Goal: Task Accomplishment & Management: Use online tool/utility

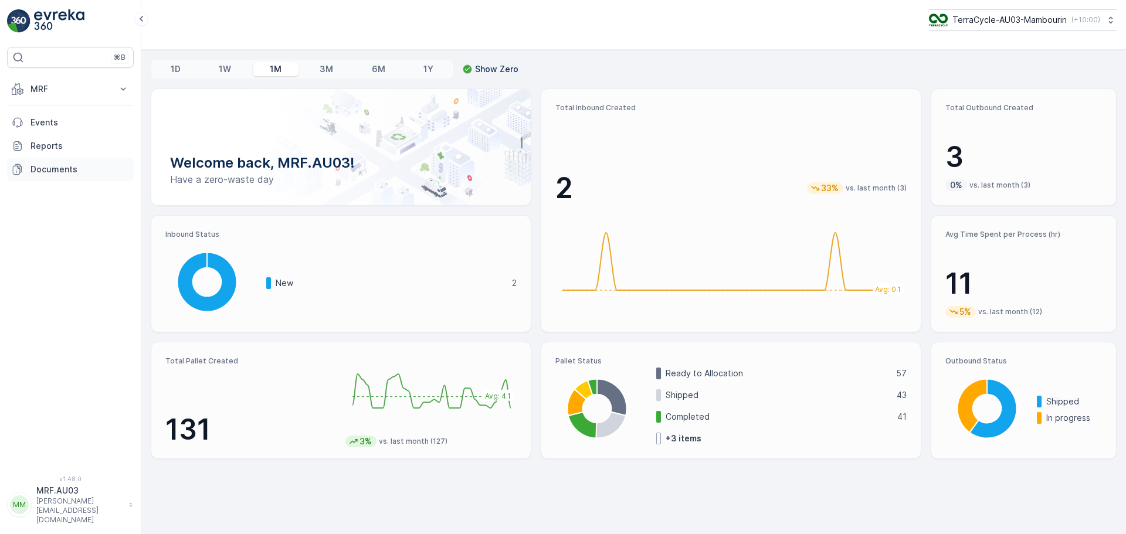
click at [50, 169] on p "Documents" at bounding box center [79, 170] width 98 height 12
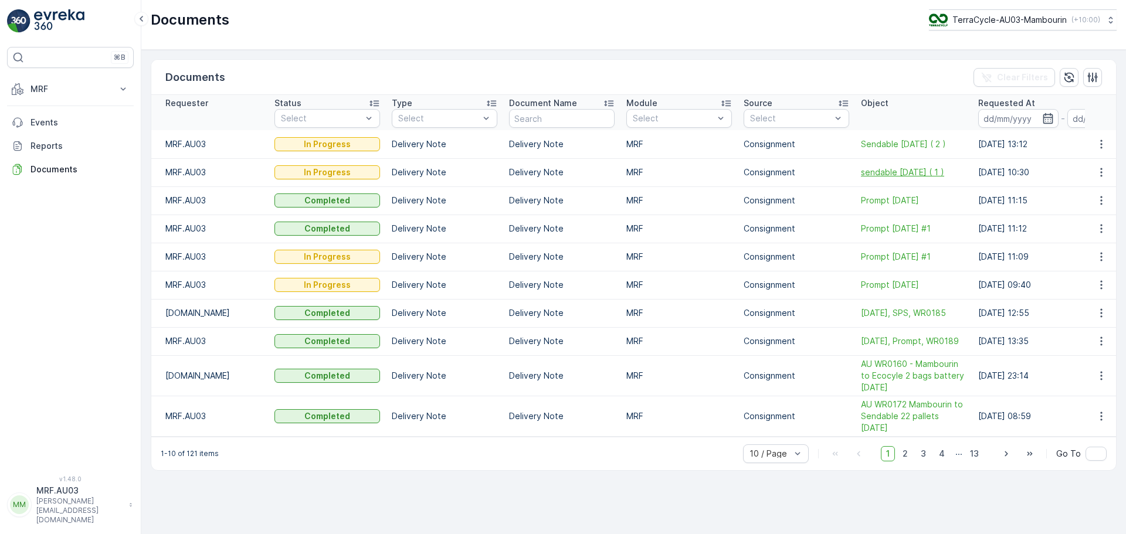
click at [930, 173] on span "sendable [DATE] ( 1 )" at bounding box center [914, 172] width 106 height 12
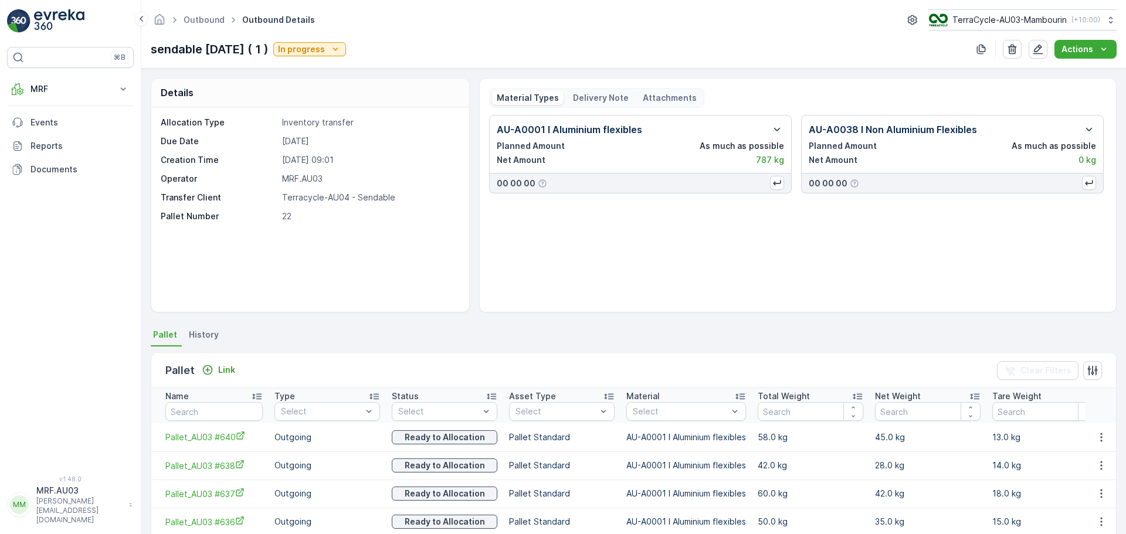
click at [611, 98] on p "Delivery Note" at bounding box center [601, 98] width 56 height 12
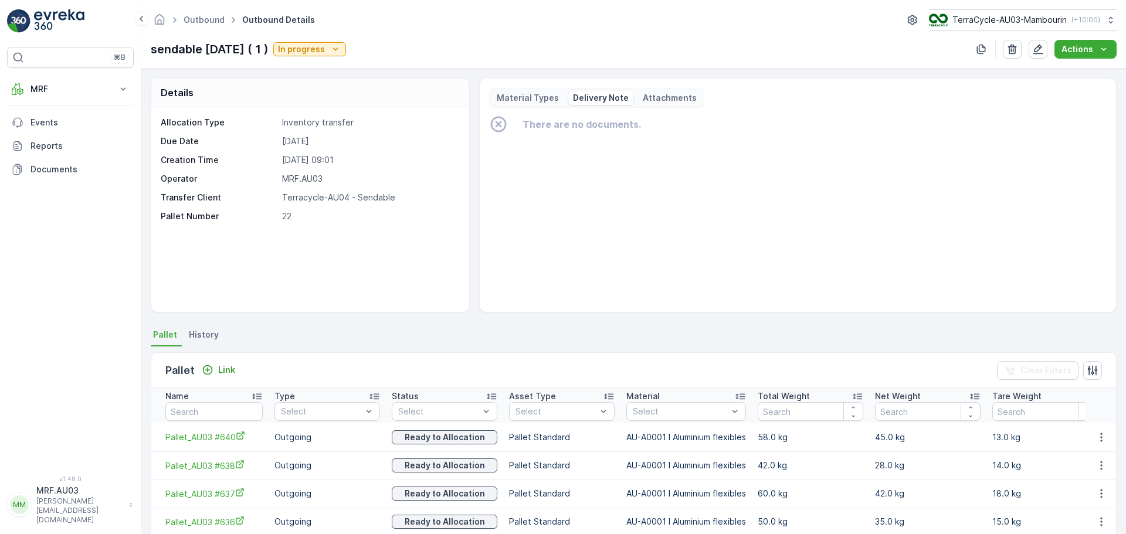
click at [659, 103] on p "Attachments" at bounding box center [670, 98] width 54 height 12
click at [541, 126] on p "Manage Attachments" at bounding box center [557, 124] width 90 height 12
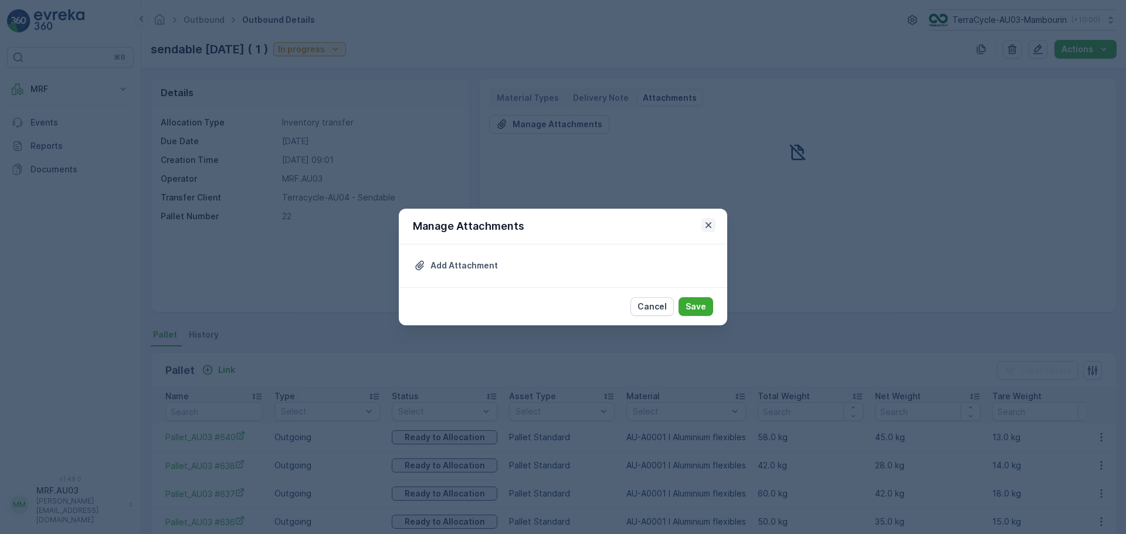
click at [711, 226] on icon "button" at bounding box center [708, 225] width 12 height 12
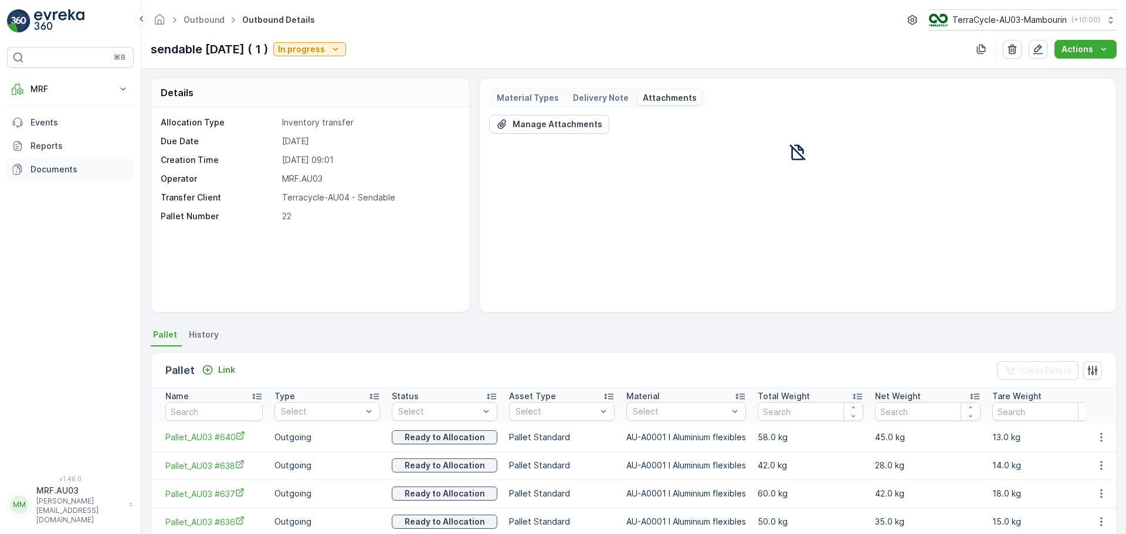
click at [42, 174] on p "Documents" at bounding box center [79, 170] width 98 height 12
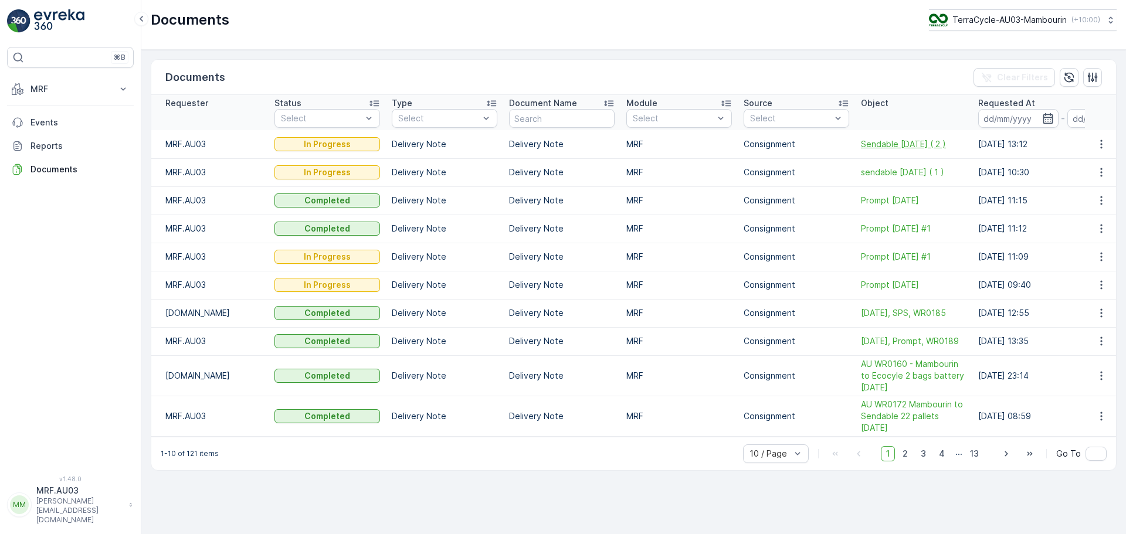
click at [917, 147] on span "Sendable [DATE] ( 2 )" at bounding box center [914, 144] width 106 height 12
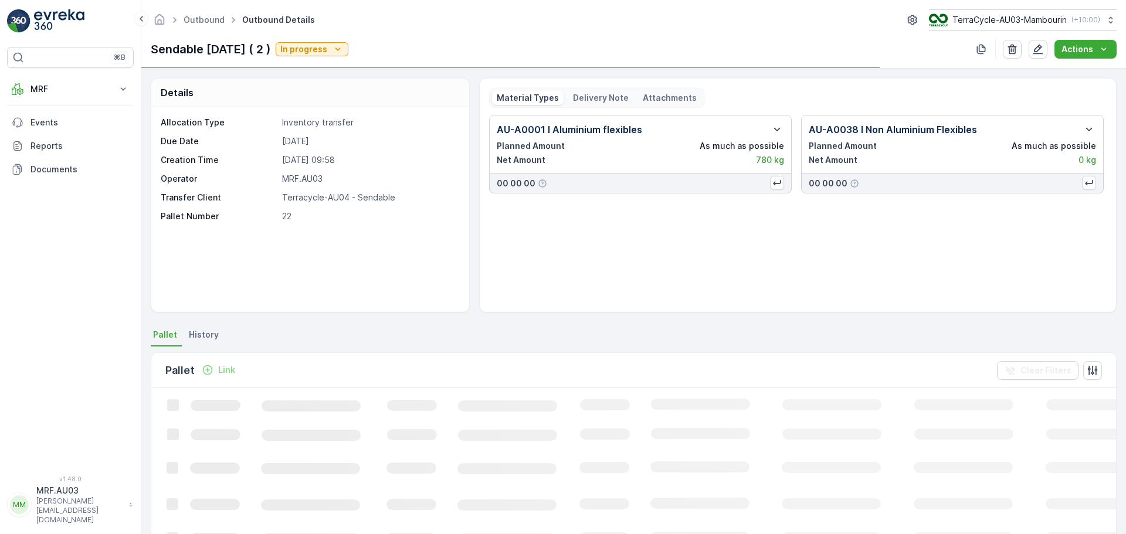
click at [579, 96] on p "Delivery Note" at bounding box center [601, 98] width 56 height 12
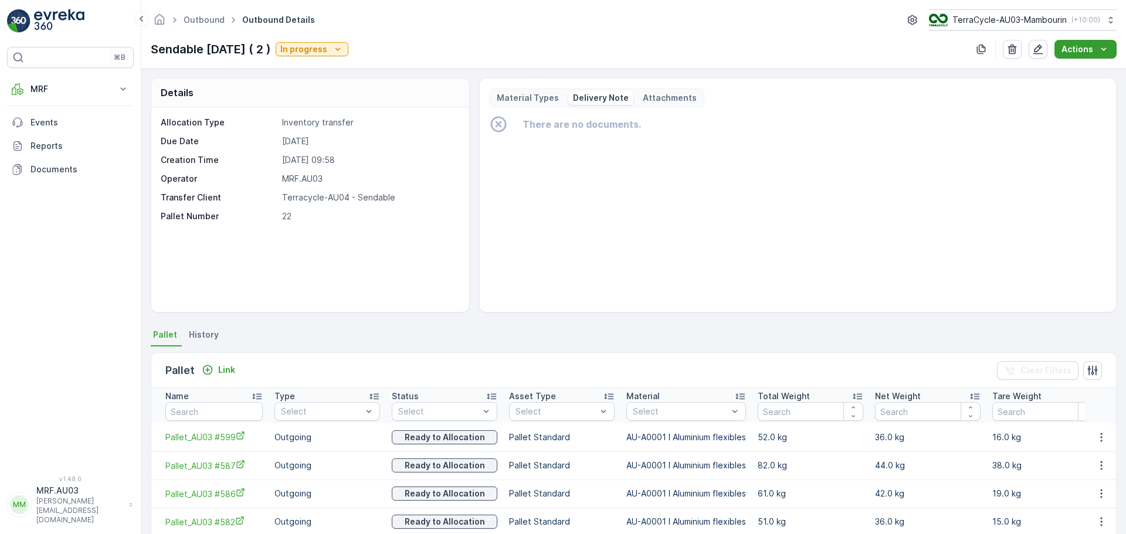
click at [1079, 43] on button "Actions" at bounding box center [1085, 49] width 62 height 19
click at [1082, 72] on span "Create Delivery Note" at bounding box center [1080, 72] width 84 height 12
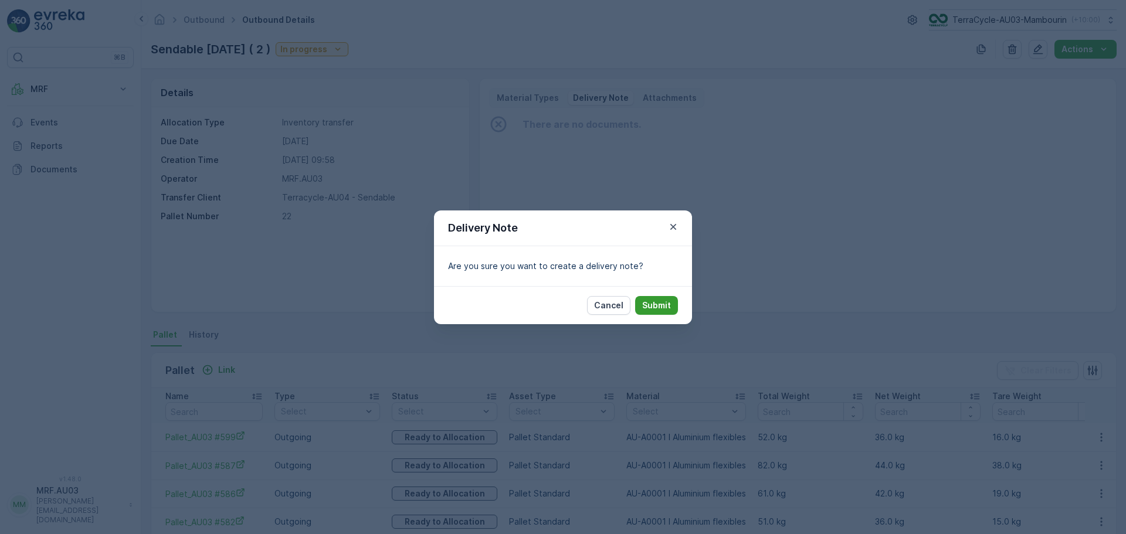
click at [665, 305] on p "Submit" at bounding box center [656, 306] width 29 height 12
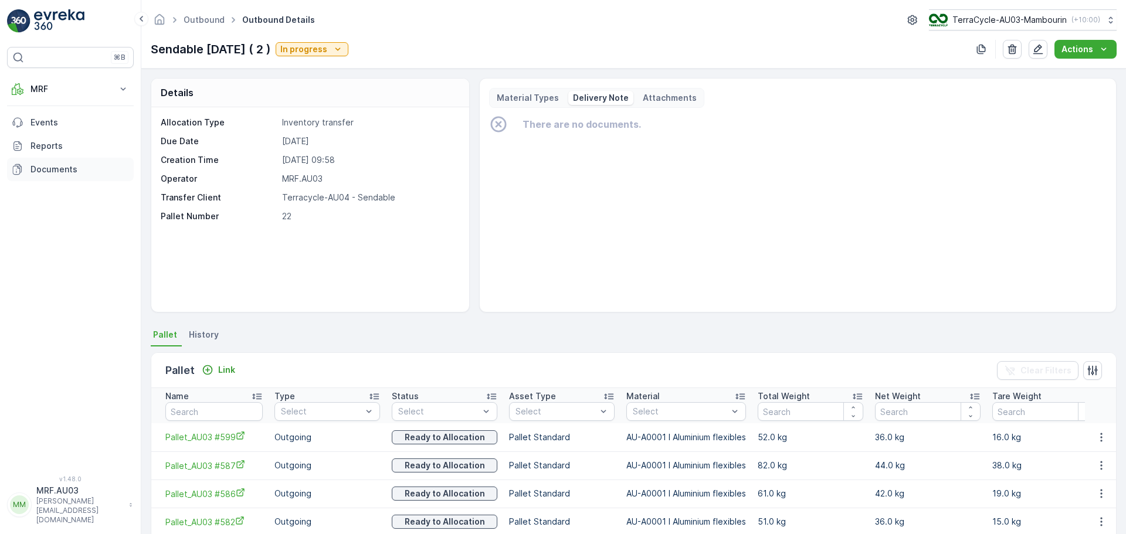
click at [39, 172] on p "Documents" at bounding box center [79, 170] width 98 height 12
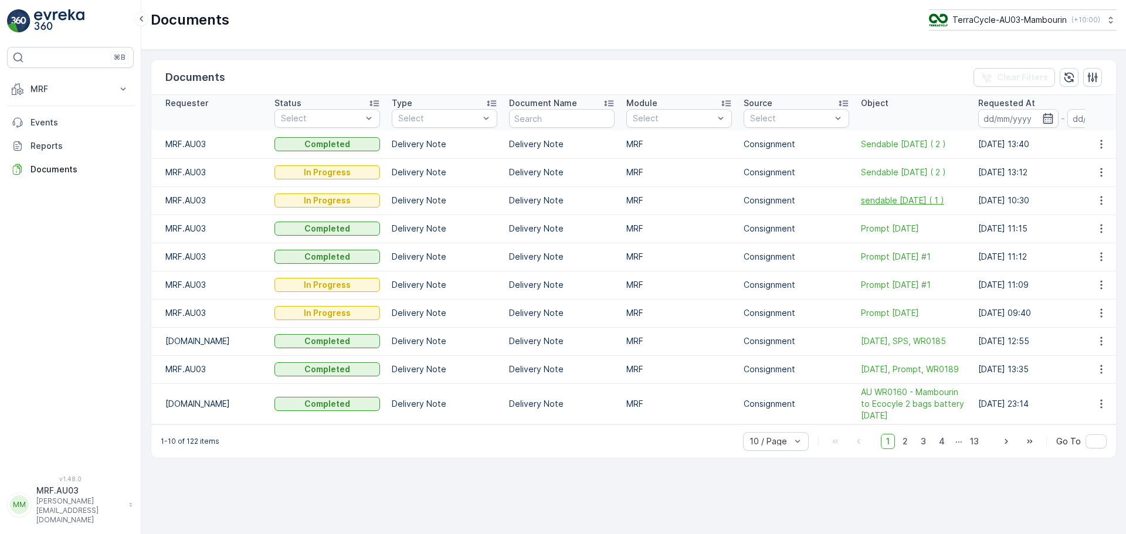
click at [921, 202] on span "sendable [DATE] ( 1 )" at bounding box center [914, 201] width 106 height 12
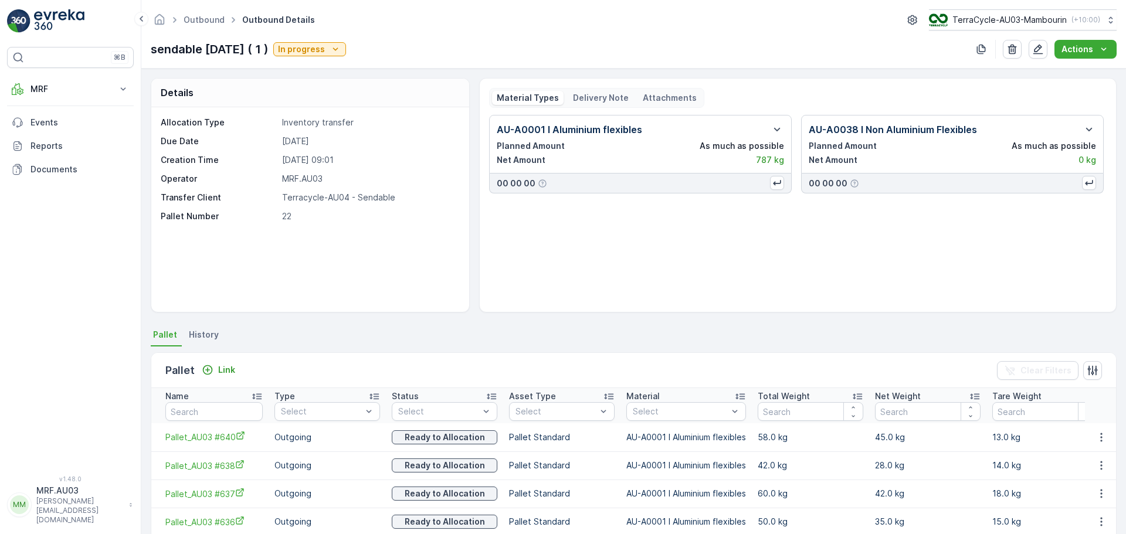
click at [603, 99] on p "Delivery Note" at bounding box center [601, 98] width 56 height 12
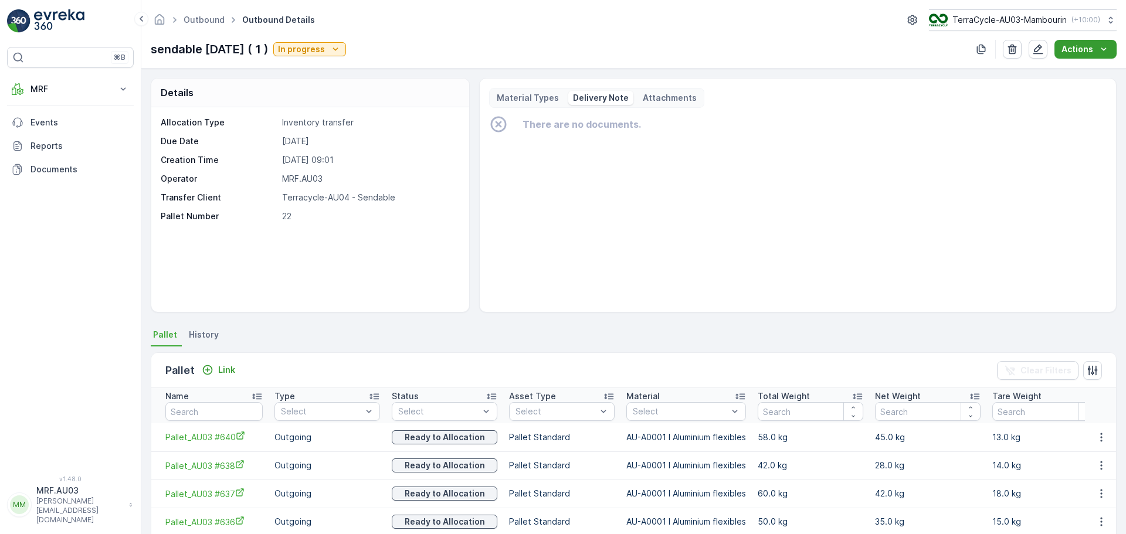
click at [1094, 52] on div "Actions" at bounding box center [1085, 49] width 48 height 12
click at [1085, 74] on span "Create Delivery Note" at bounding box center [1080, 72] width 84 height 12
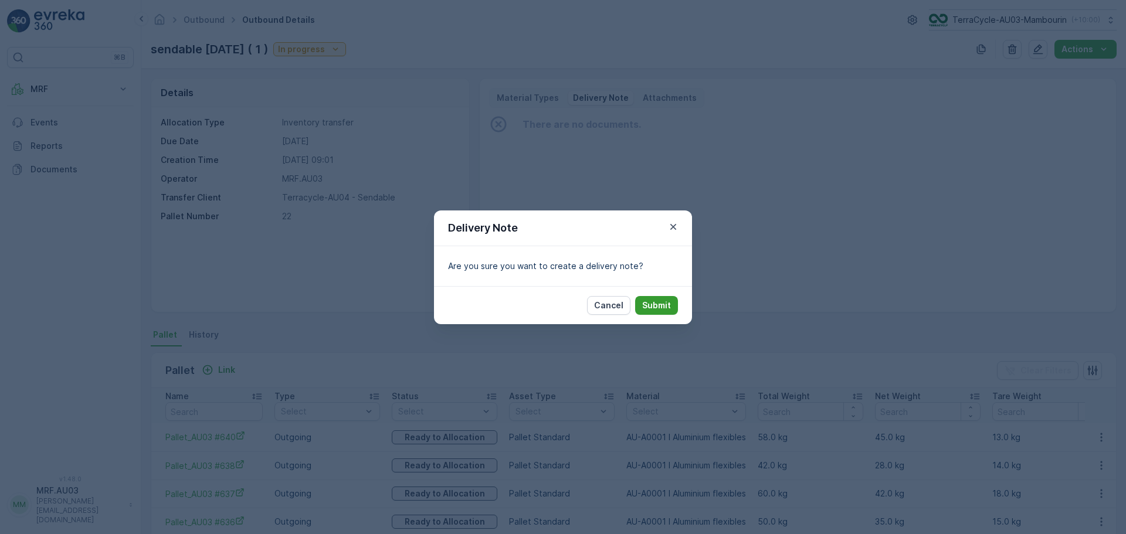
click at [668, 309] on p "Submit" at bounding box center [656, 306] width 29 height 12
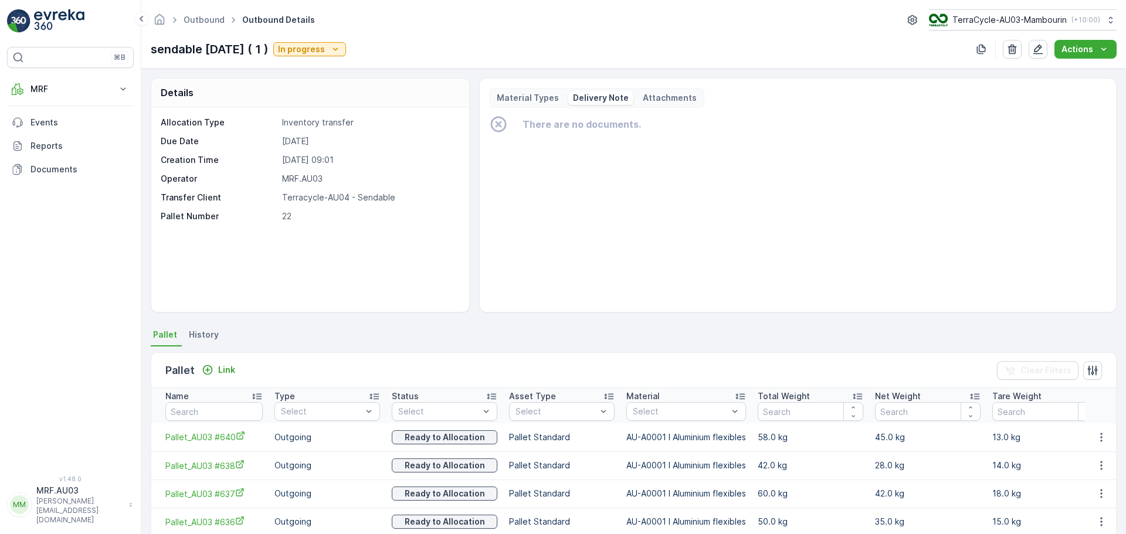
click at [528, 103] on p "Material Types" at bounding box center [528, 98] width 62 height 12
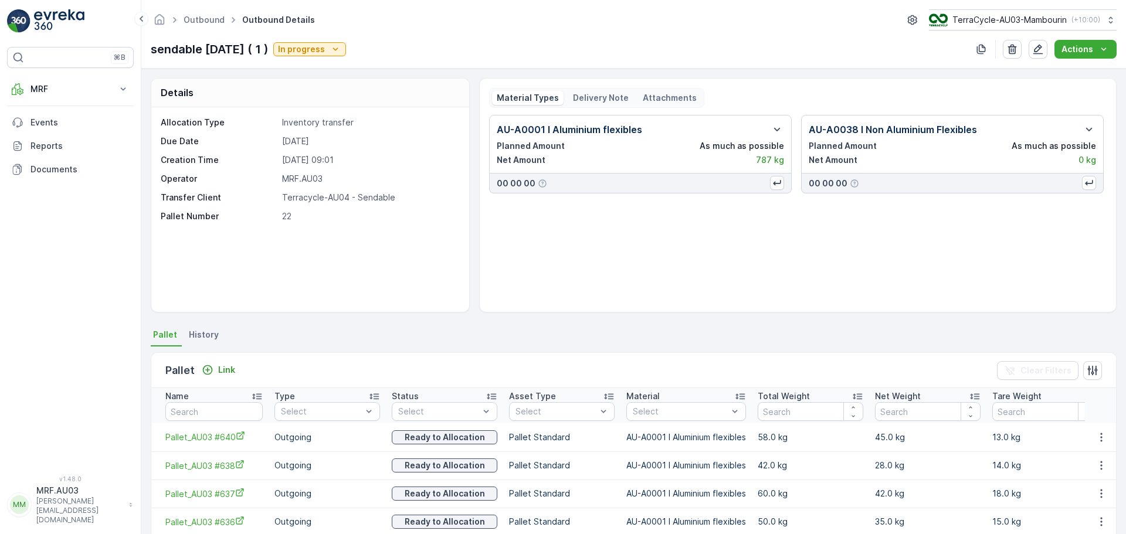
click at [589, 103] on p "Delivery Note" at bounding box center [601, 98] width 56 height 12
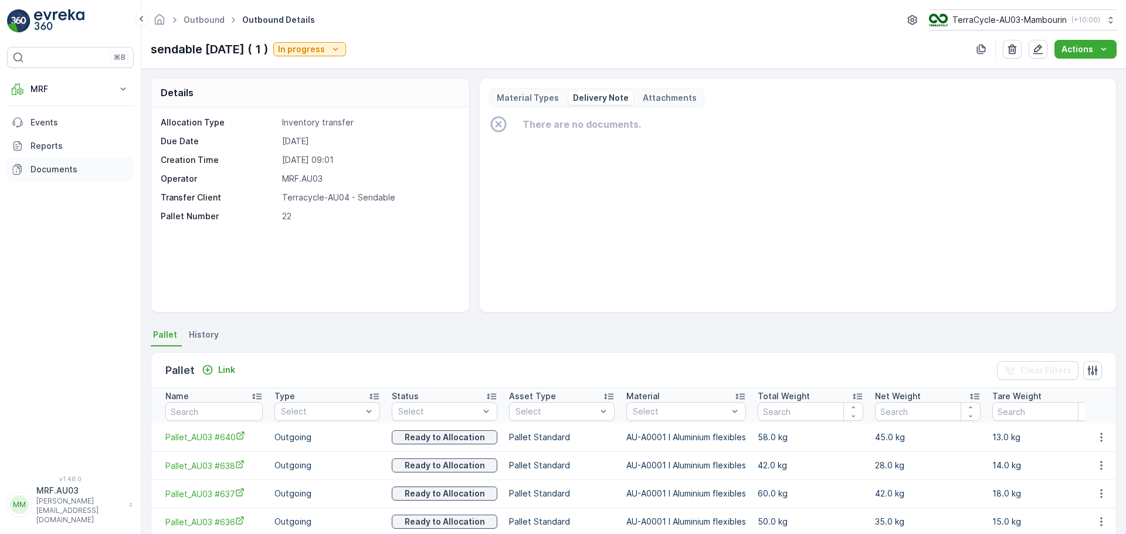
click at [49, 169] on p "Documents" at bounding box center [79, 170] width 98 height 12
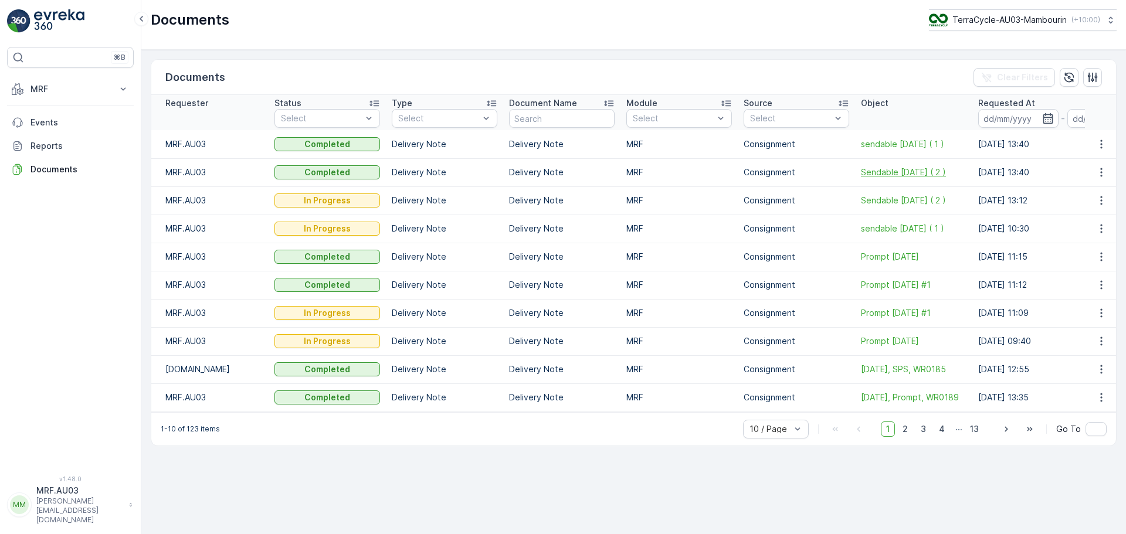
click at [910, 175] on span "Sendable [DATE] ( 2 )" at bounding box center [914, 172] width 106 height 12
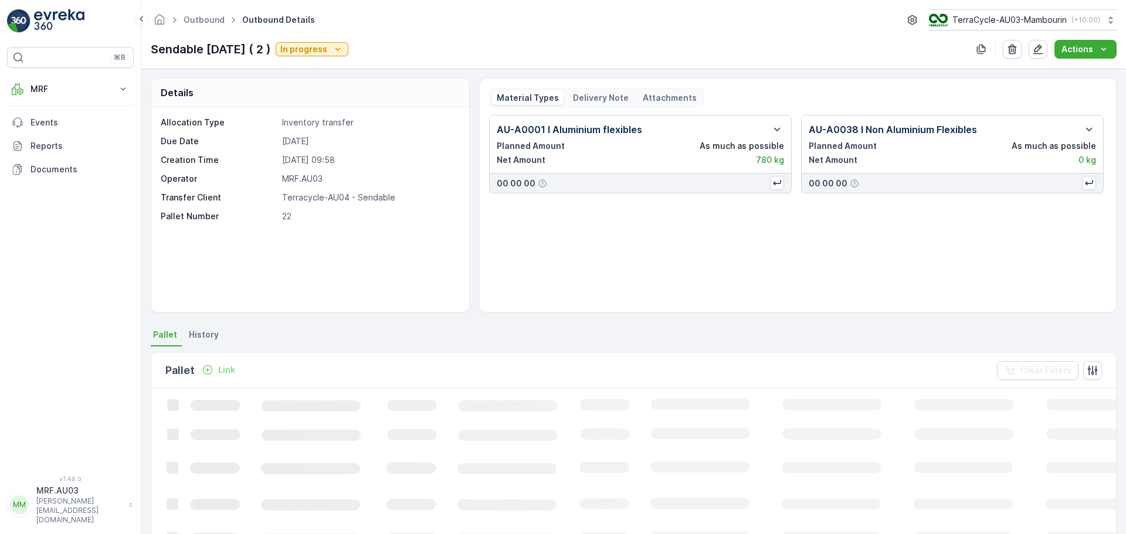
click at [602, 97] on p "Delivery Note" at bounding box center [601, 98] width 56 height 12
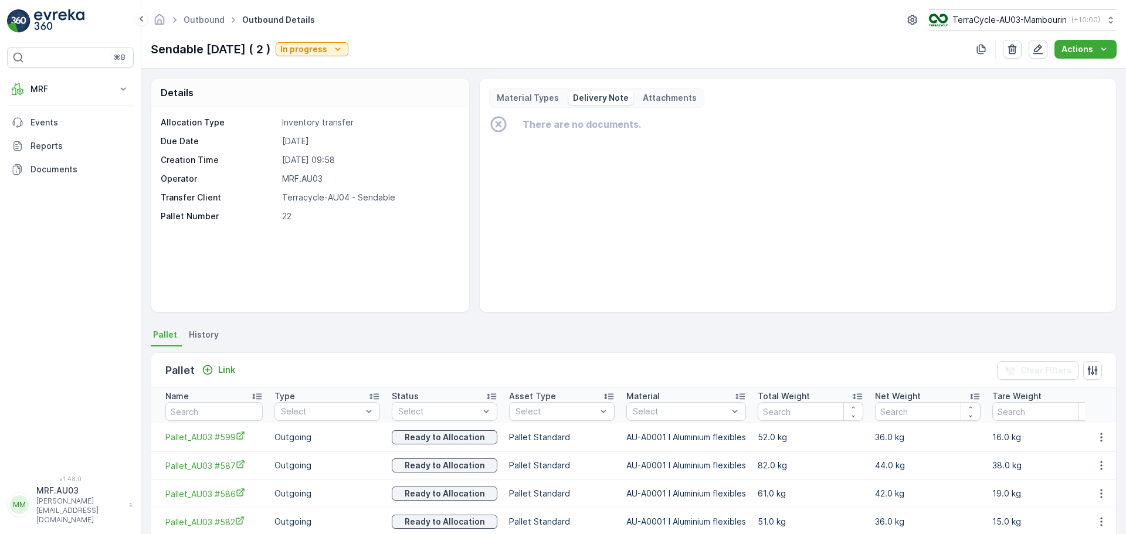
click at [659, 101] on p "Attachments" at bounding box center [670, 98] width 54 height 12
click at [513, 93] on p "Material Types" at bounding box center [528, 98] width 62 height 12
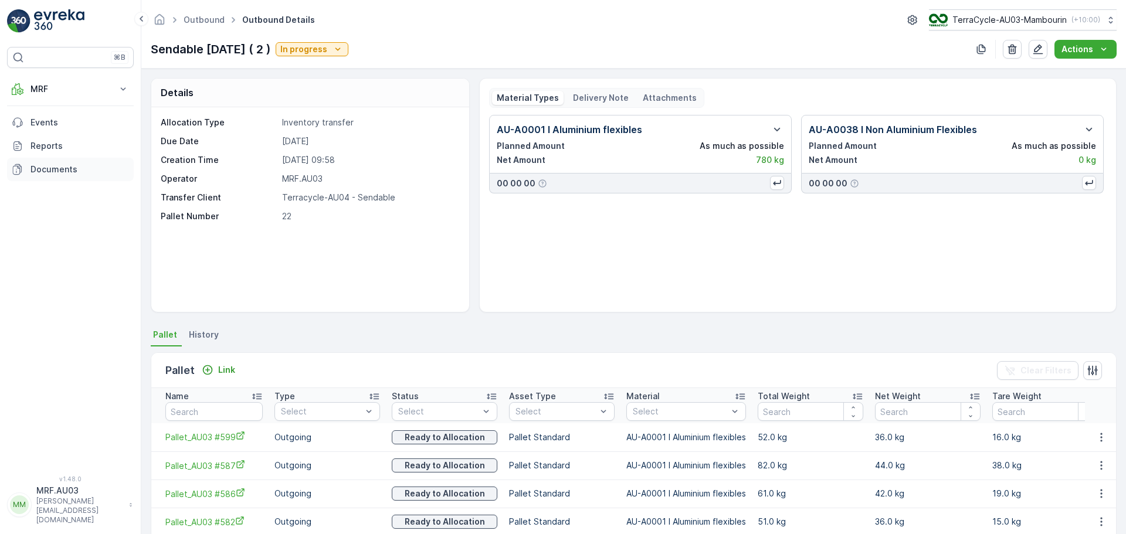
click at [46, 165] on p "Documents" at bounding box center [79, 170] width 98 height 12
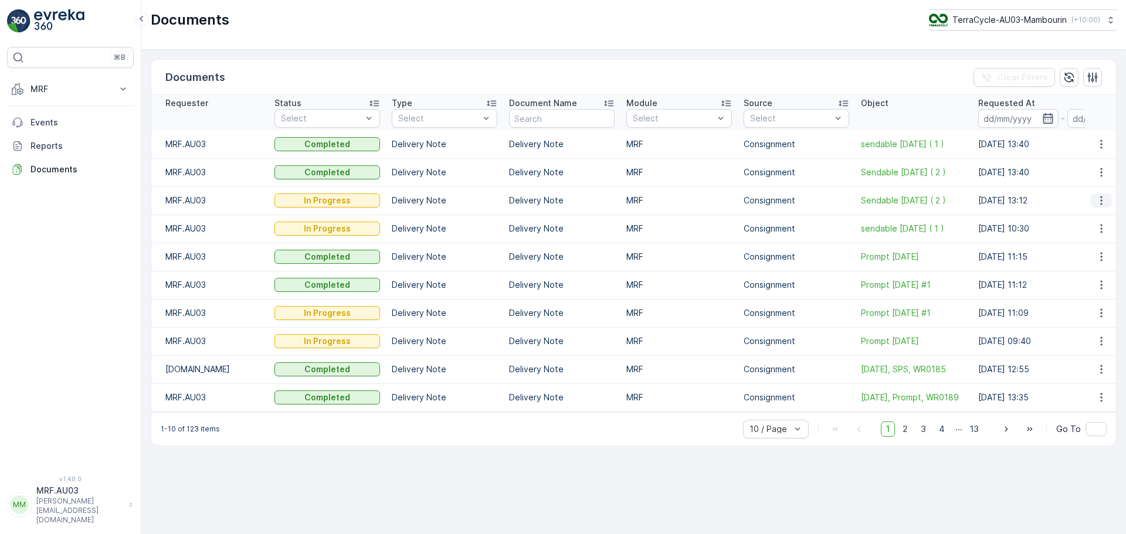
click at [1097, 206] on button "button" at bounding box center [1100, 200] width 21 height 14
click at [1098, 220] on ul "See Details" at bounding box center [1097, 218] width 59 height 21
click at [1098, 147] on icon "button" at bounding box center [1101, 144] width 12 height 12
click at [1098, 164] on span "See Details" at bounding box center [1097, 162] width 45 height 12
click at [1100, 176] on icon "button" at bounding box center [1101, 172] width 2 height 9
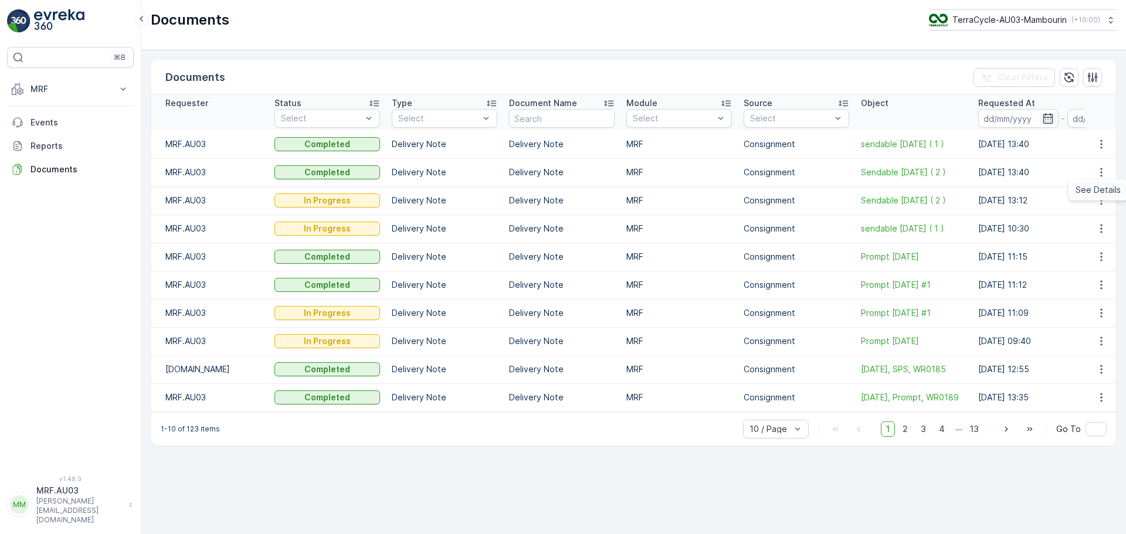
click at [1102, 191] on span "See Details" at bounding box center [1097, 190] width 45 height 12
